Goal: Entertainment & Leisure: Consume media (video, audio)

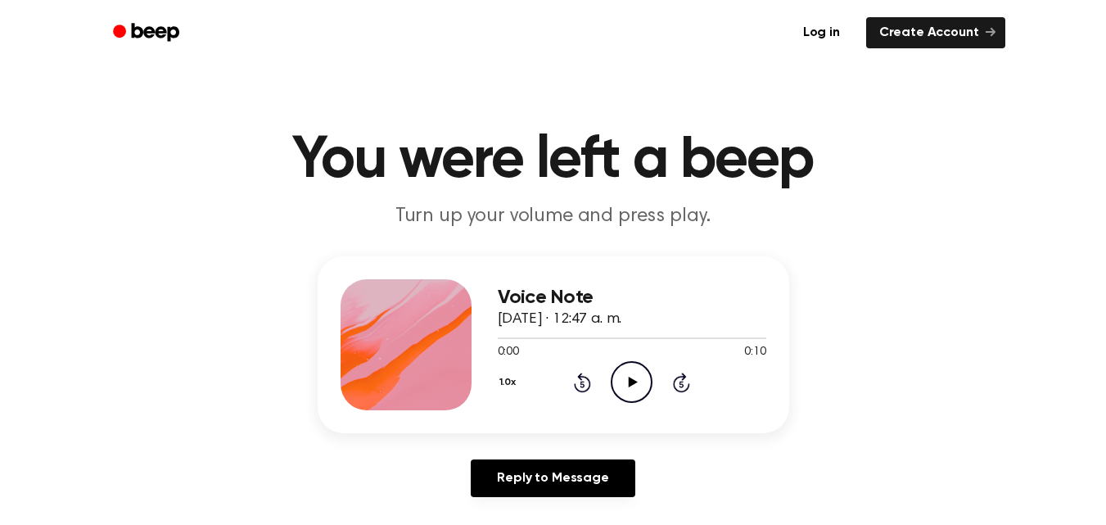
click at [619, 384] on icon "Play Audio" at bounding box center [632, 382] width 42 height 42
click at [634, 368] on icon "Play Audio" at bounding box center [632, 382] width 42 height 42
click at [639, 376] on icon "Play Audio" at bounding box center [632, 382] width 42 height 42
click at [618, 383] on icon "Play Audio" at bounding box center [632, 382] width 42 height 42
click at [639, 385] on icon "Play Audio" at bounding box center [632, 382] width 42 height 42
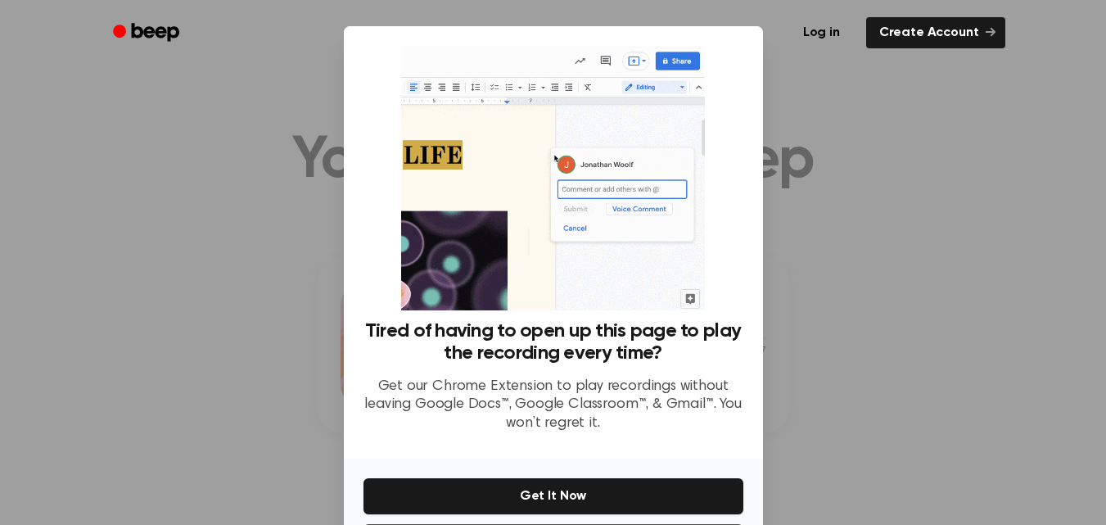
click at [820, 61] on div "Log in Create Account" at bounding box center [553, 32] width 904 height 65
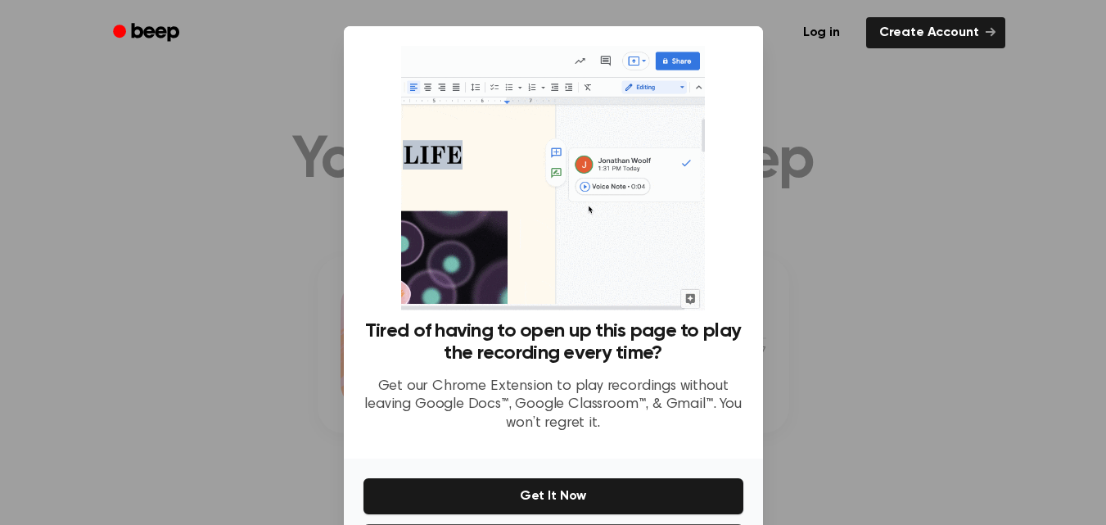
click at [855, 357] on div at bounding box center [553, 262] width 1106 height 525
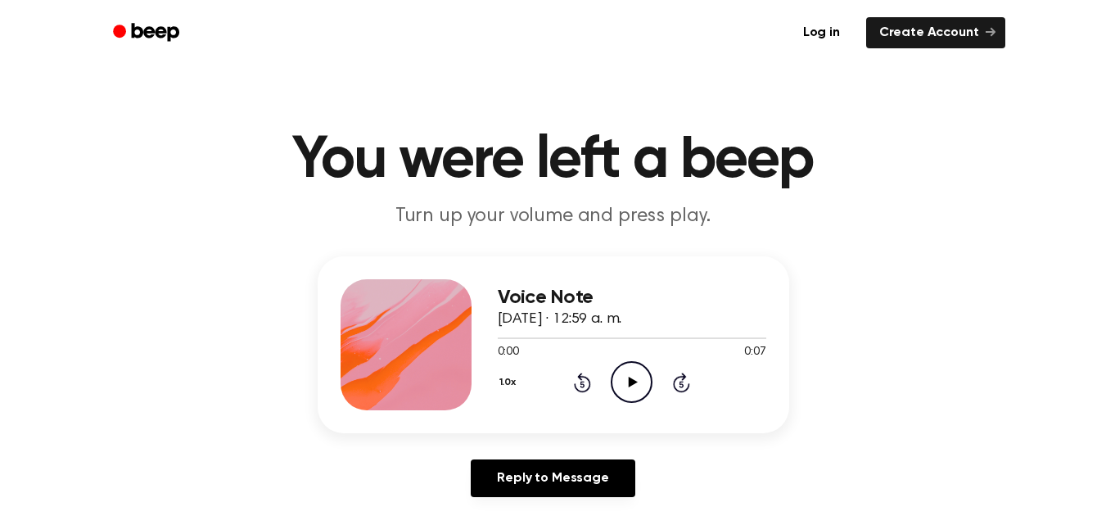
click at [631, 398] on icon "Play Audio" at bounding box center [632, 382] width 42 height 42
click at [638, 397] on icon "Play Audio" at bounding box center [632, 382] width 42 height 42
click at [634, 381] on icon at bounding box center [633, 382] width 9 height 11
click at [629, 376] on icon "Play Audio" at bounding box center [632, 382] width 42 height 42
click at [630, 370] on icon "Play Audio" at bounding box center [632, 382] width 42 height 42
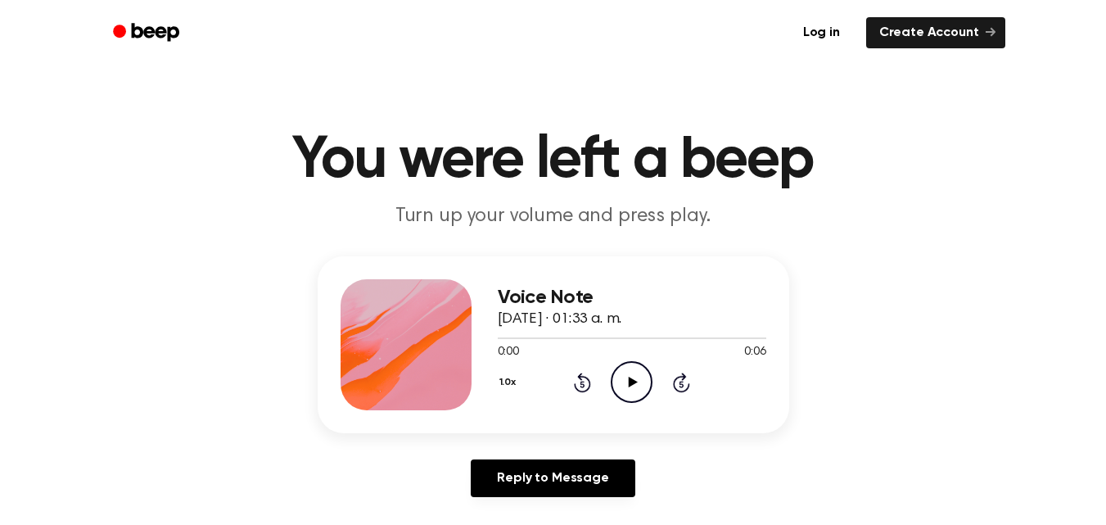
click at [612, 378] on circle at bounding box center [631, 382] width 40 height 40
click at [619, 368] on circle at bounding box center [631, 382] width 40 height 40
click at [649, 377] on icon "Play Audio" at bounding box center [632, 382] width 42 height 42
click at [624, 377] on icon "Play Audio" at bounding box center [632, 382] width 42 height 42
click at [636, 385] on icon "Play Audio" at bounding box center [632, 382] width 42 height 42
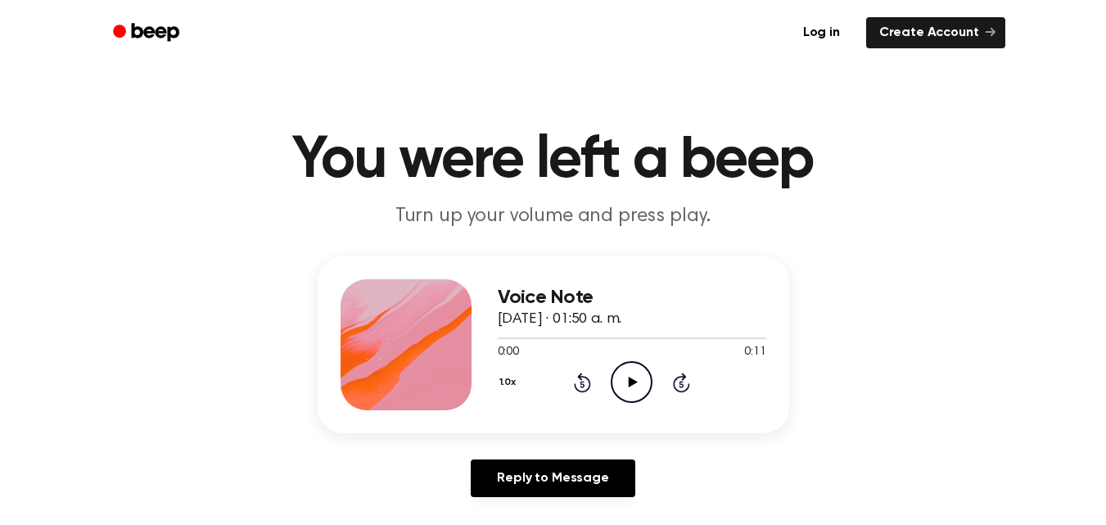
click at [635, 381] on icon at bounding box center [633, 382] width 9 height 11
click at [643, 386] on icon "Play Audio" at bounding box center [632, 382] width 42 height 42
click at [632, 365] on icon "Play Audio" at bounding box center [632, 382] width 42 height 42
click at [637, 369] on icon "Play Audio" at bounding box center [632, 382] width 42 height 42
click at [643, 379] on icon "Play Audio" at bounding box center [632, 382] width 42 height 42
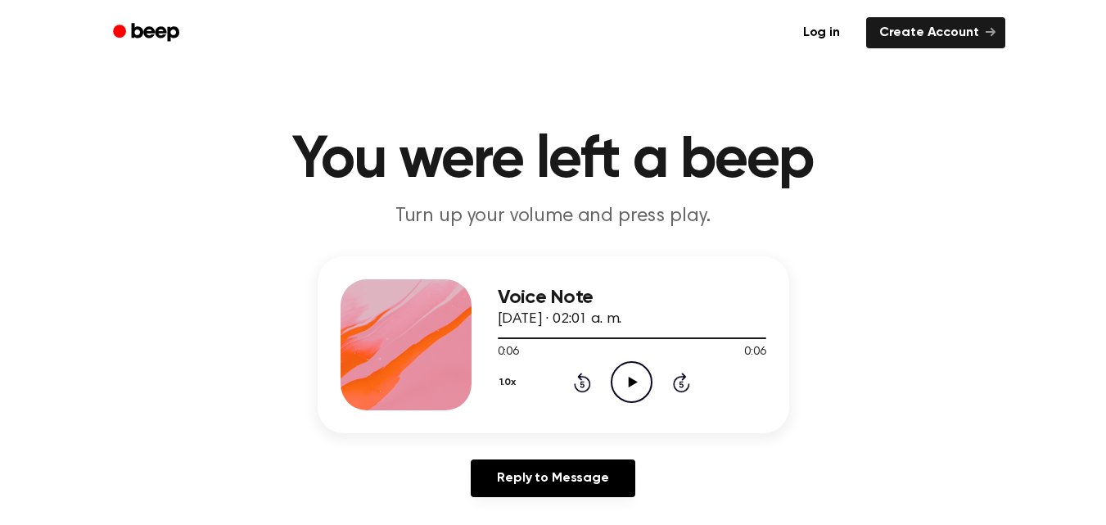
click at [620, 380] on icon "Play Audio" at bounding box center [632, 382] width 42 height 42
click at [644, 391] on icon "Play Audio" at bounding box center [632, 382] width 42 height 42
click at [616, 389] on icon "Play Audio" at bounding box center [632, 382] width 42 height 42
click at [636, 387] on icon "Play Audio" at bounding box center [632, 382] width 42 height 42
click at [626, 382] on icon "Play Audio" at bounding box center [632, 382] width 42 height 42
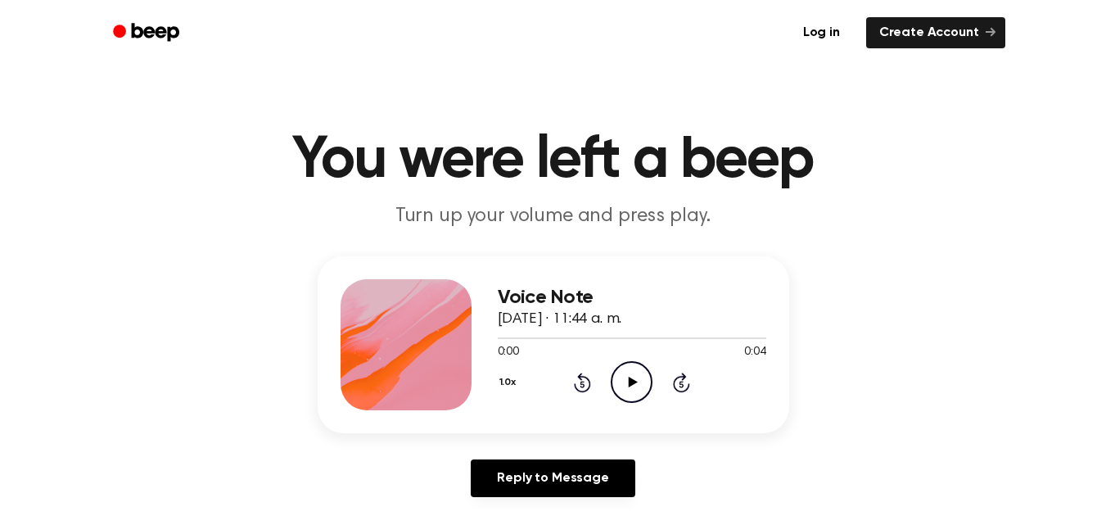
click at [614, 381] on icon "Play Audio" at bounding box center [632, 382] width 42 height 42
click at [631, 382] on icon at bounding box center [633, 382] width 9 height 11
click at [636, 387] on icon "Play Audio" at bounding box center [632, 382] width 42 height 42
click at [628, 371] on icon "Play Audio" at bounding box center [632, 382] width 42 height 42
click at [640, 383] on icon "Play Audio" at bounding box center [632, 382] width 42 height 42
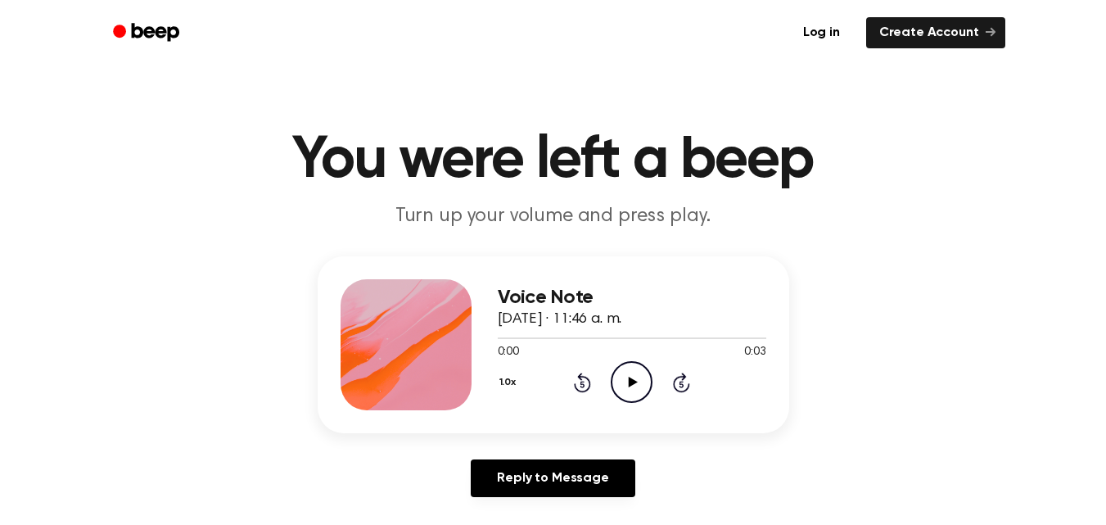
click at [637, 381] on icon "Play Audio" at bounding box center [632, 382] width 42 height 42
click at [626, 390] on icon "Play Audio" at bounding box center [632, 382] width 42 height 42
